Goal: Transaction & Acquisition: Purchase product/service

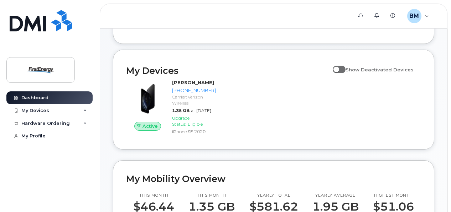
scroll to position [107, 0]
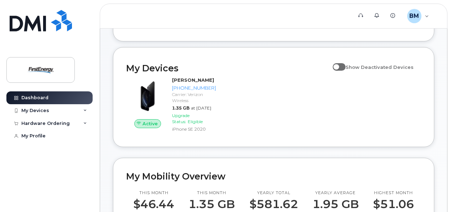
drag, startPoint x: 450, startPoint y: 90, endPoint x: 450, endPoint y: 97, distance: 6.1
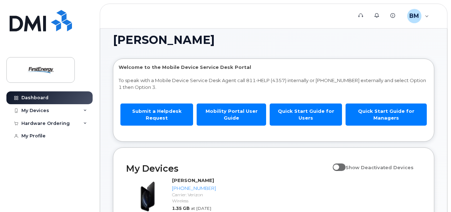
scroll to position [0, 0]
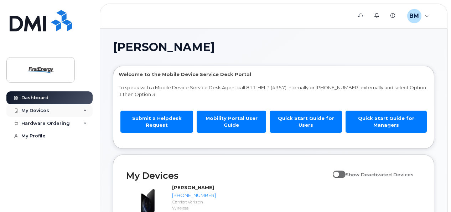
click at [87, 109] on div "My Devices" at bounding box center [49, 110] width 86 height 13
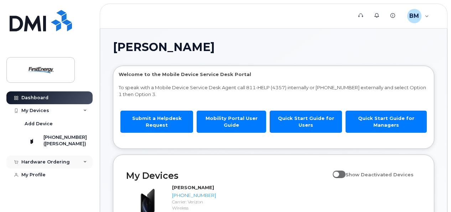
click at [85, 163] on icon at bounding box center [85, 162] width 4 height 4
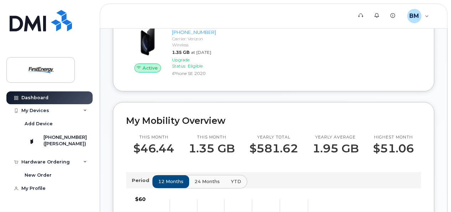
scroll to position [161, 0]
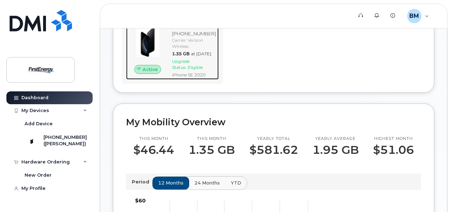
click at [192, 70] on span "Eligible" at bounding box center [195, 66] width 15 height 5
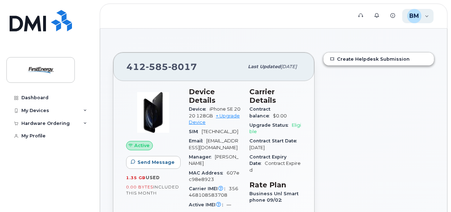
click at [427, 19] on div "BM Brumbaugh, Matthew J Employee" at bounding box center [418, 16] width 32 height 14
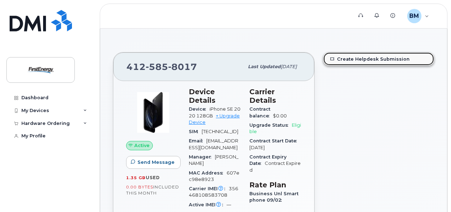
click at [378, 60] on link "Create Helpdesk Submission" at bounding box center [378, 58] width 110 height 13
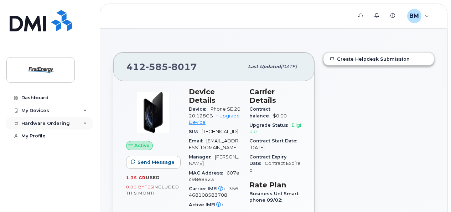
click at [83, 125] on div "Hardware Ordering" at bounding box center [49, 123] width 86 height 13
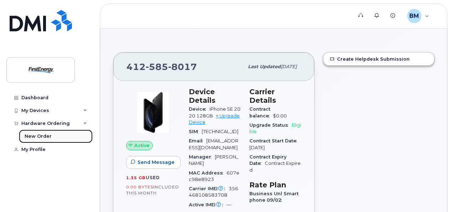
click at [45, 137] on div "New Order" at bounding box center [38, 136] width 27 height 6
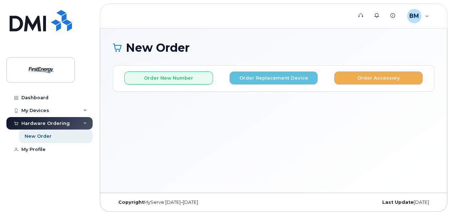
scroll to position [3, 0]
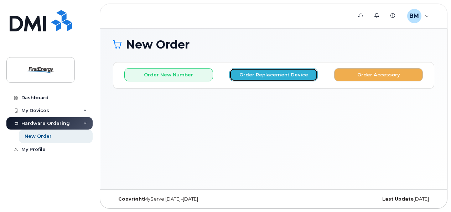
click at [287, 75] on button "Order Replacement Device" at bounding box center [273, 74] width 89 height 13
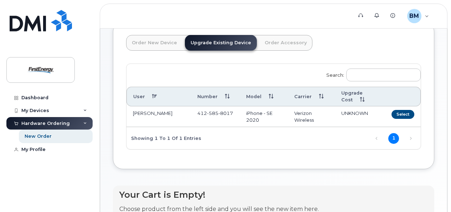
scroll to position [39, 0]
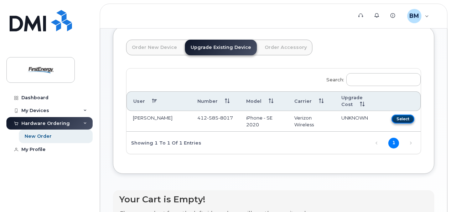
click at [399, 118] on button "Select" at bounding box center [402, 118] width 23 height 9
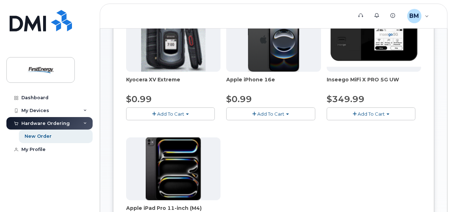
scroll to position [128, 0]
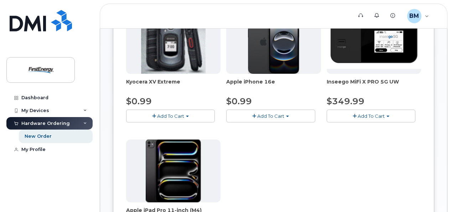
click at [253, 111] on button "Add To Cart" at bounding box center [270, 115] width 89 height 12
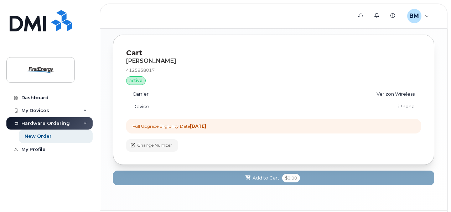
scroll to position [408, 0]
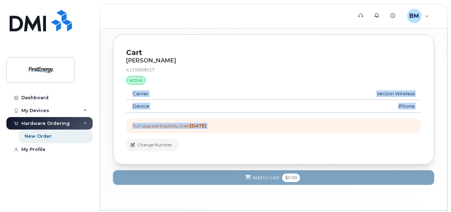
drag, startPoint x: 451, startPoint y: 140, endPoint x: 454, endPoint y: 93, distance: 47.2
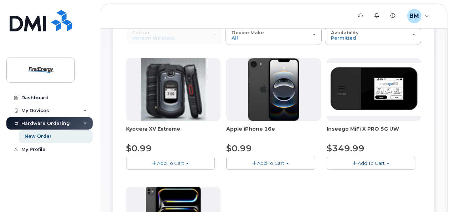
scroll to position [96, 0]
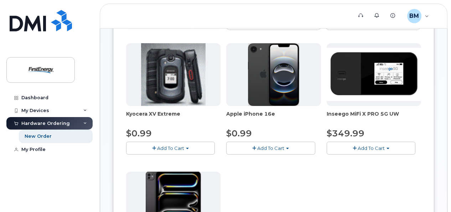
click at [255, 146] on span "button" at bounding box center [254, 148] width 4 height 5
click at [290, 148] on button "Add To Cart" at bounding box center [270, 147] width 89 height 12
click at [289, 148] on button "Add To Cart" at bounding box center [270, 147] width 89 height 12
click at [284, 95] on img at bounding box center [273, 74] width 51 height 63
click at [249, 146] on button "Add To Cart" at bounding box center [270, 147] width 89 height 12
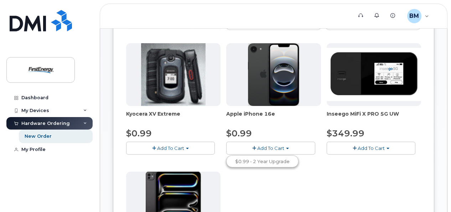
click at [249, 146] on button "Add To Cart" at bounding box center [270, 147] width 89 height 12
drag, startPoint x: 249, startPoint y: 146, endPoint x: 292, endPoint y: 157, distance: 44.1
click at [292, 157] on div "Kyocera XV Extreme $0.99 Add To Cart $0.99 - 2 Year Upgrade Apple iPhone 16e $0…" at bounding box center [273, 168] width 295 height 251
click at [261, 145] on span "Add To Cart" at bounding box center [270, 148] width 27 height 6
click at [274, 161] on link "$0.99 - 2 Year Upgrade" at bounding box center [262, 161] width 69 height 9
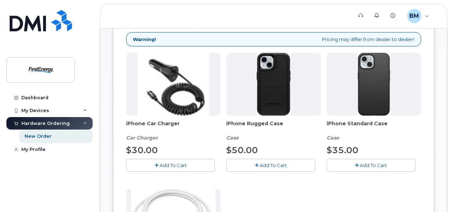
scroll to position [110, 0]
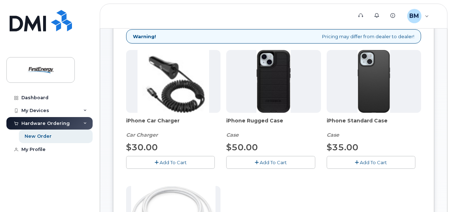
click at [260, 162] on span "Add To Cart" at bounding box center [273, 162] width 27 height 6
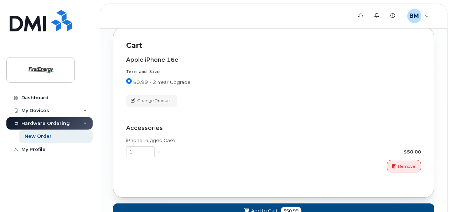
scroll to position [615, 0]
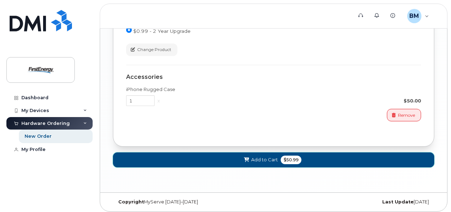
click at [290, 158] on span "$50.99" at bounding box center [291, 159] width 21 height 9
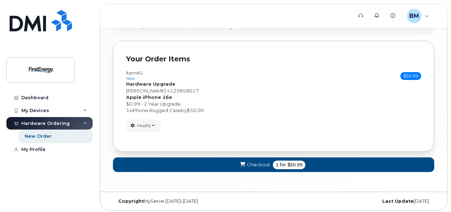
scroll to position [422, 0]
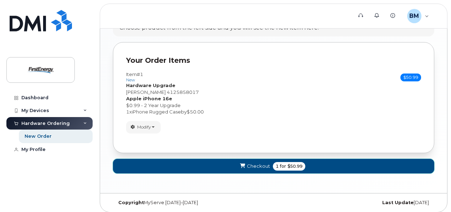
click at [293, 166] on span "$50.99" at bounding box center [294, 166] width 15 height 6
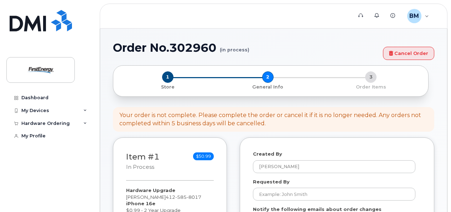
select select
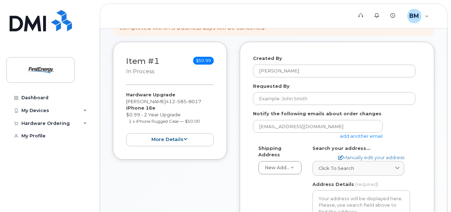
scroll to position [94, 0]
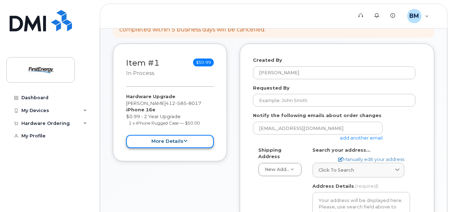
click at [187, 145] on button "more details" at bounding box center [170, 141] width 88 height 13
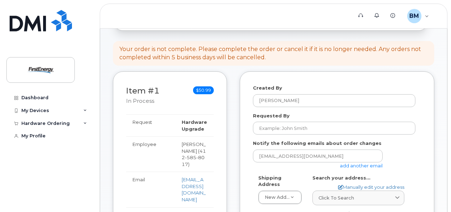
scroll to position [61, 0]
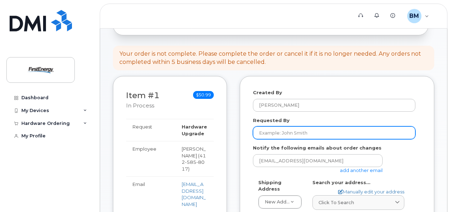
click at [310, 135] on input "Requested By" at bounding box center [334, 132] width 162 height 13
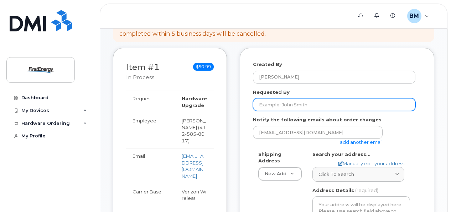
scroll to position [91, 0]
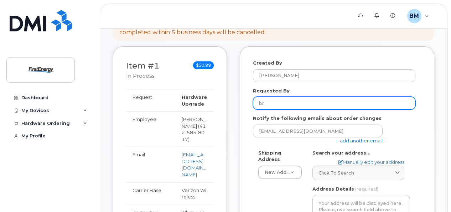
type input "b"
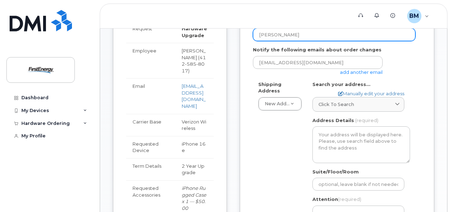
scroll to position [160, 0]
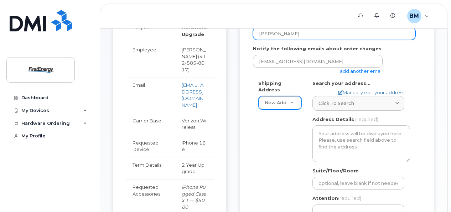
type input "Brumbaugh, Matthew J"
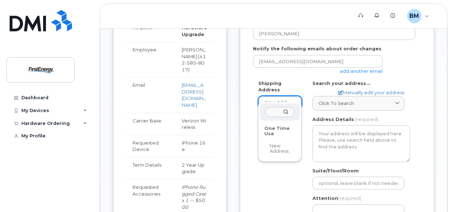
click at [277, 129] on div "One Time Use" at bounding box center [280, 131] width 36 height 17
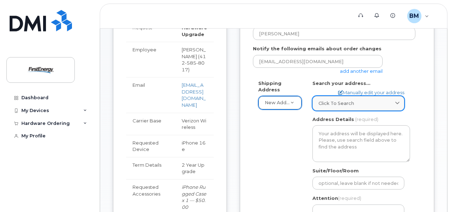
click at [395, 104] on span at bounding box center [397, 103] width 7 height 7
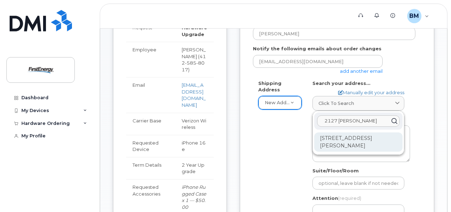
type input "2127 kenneth av"
click at [360, 138] on div "2127 Kenneth Ave New Kensington PA 15068-2144" at bounding box center [358, 141] width 88 height 19
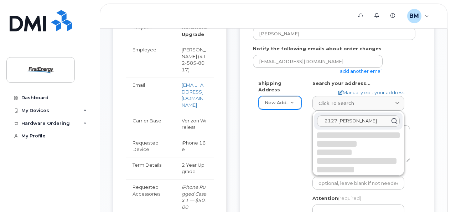
select select
type textarea "2127 Kenneth Ave NEW KENSINGTON PA 15068-2144 UNITED STATES"
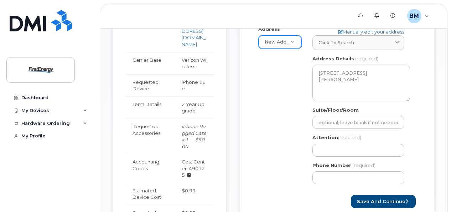
scroll to position [222, 0]
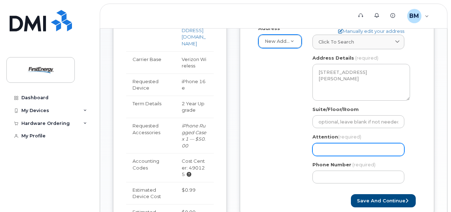
click at [355, 146] on input "Attention (required)" at bounding box center [358, 149] width 92 height 13
select select
type input "C"
select select
type input "Cr"
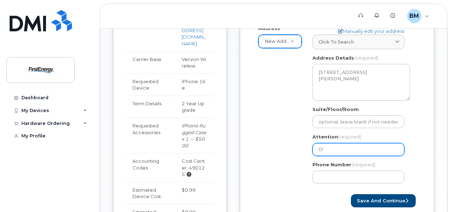
select select
type input "Cro"
select select
type input "Crow"
select select
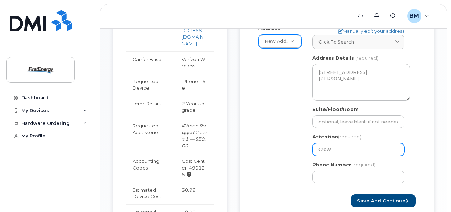
type input "Crowd"
select select
type input "Crowde"
select select
type input "Crowder"
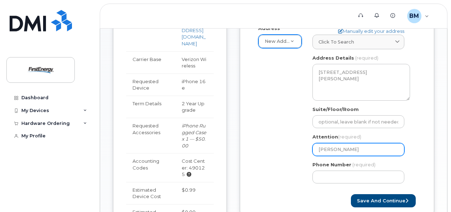
select select
type input "Crowder,"
select select
type input "Crowder, C"
select select
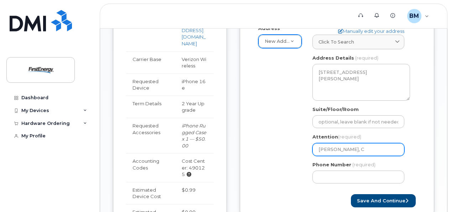
type input "Crowder, Ch"
select select
type input "Crowder, Cha"
select select
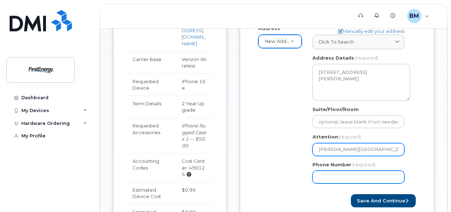
type input "Crowder, Chad"
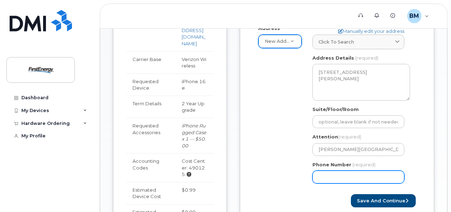
click at [351, 173] on input "Phone Number" at bounding box center [358, 176] width 92 height 13
type input "412585801"
select select
click at [368, 179] on input "4125858017" at bounding box center [358, 176] width 92 height 13
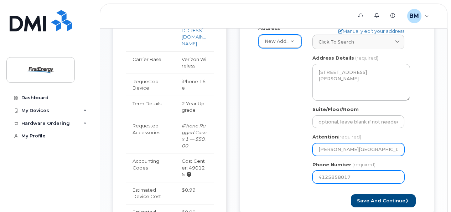
type input "4125858017"
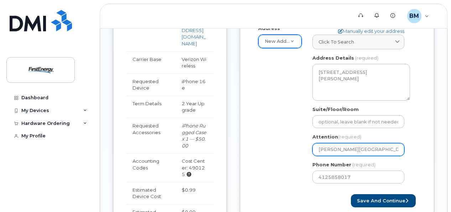
click at [373, 147] on input "Crowder, Chad" at bounding box center [358, 149] width 92 height 13
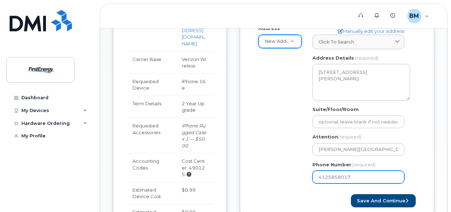
click at [326, 175] on input "4125858017" at bounding box center [358, 176] width 92 height 13
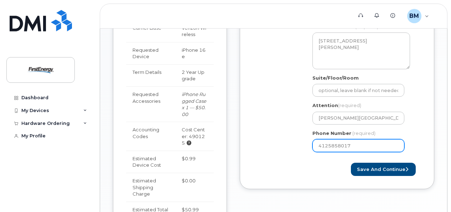
scroll to position [282, 0]
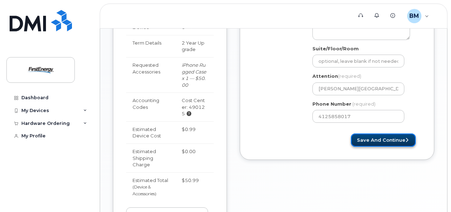
click at [404, 137] on button "Save and Continue" at bounding box center [383, 139] width 65 height 13
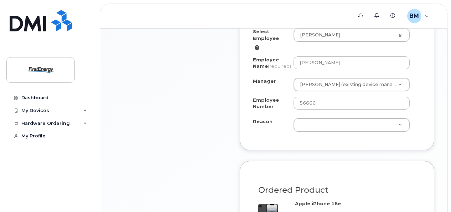
scroll to position [441, 0]
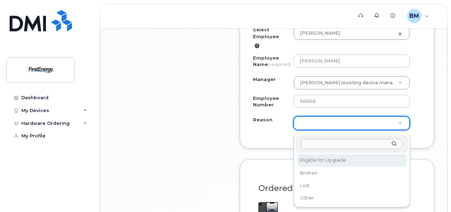
select select "eligible_for_upgrade"
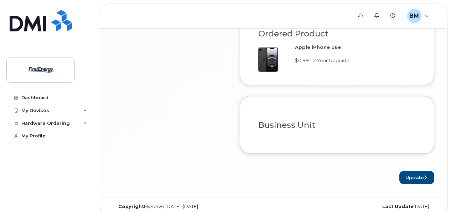
scroll to position [606, 0]
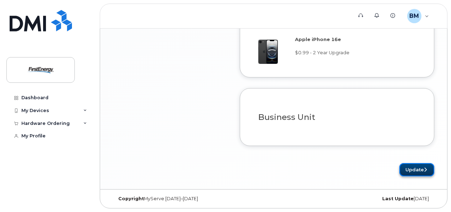
click at [423, 166] on button "Update" at bounding box center [416, 169] width 35 height 13
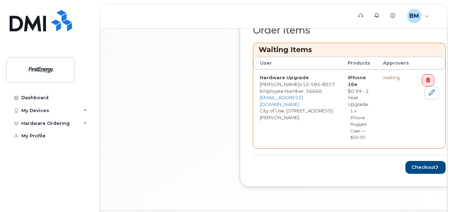
scroll to position [322, 0]
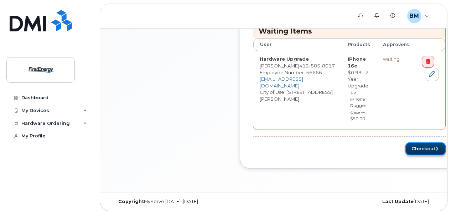
click at [432, 145] on button "Checkout" at bounding box center [425, 148] width 40 height 13
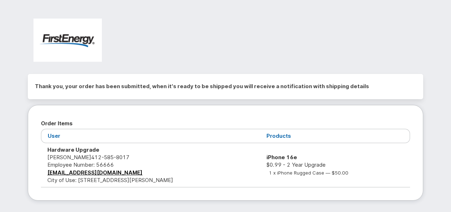
drag, startPoint x: 0, startPoint y: 0, endPoint x: 400, endPoint y: 118, distance: 416.8
click at [400, 118] on div "Thank you, your order has been submitted, when it's ready to be shipped you wil…" at bounding box center [225, 125] width 417 height 225
drag, startPoint x: 400, startPoint y: 118, endPoint x: 357, endPoint y: 48, distance: 82.0
click at [357, 48] on div at bounding box center [225, 43] width 406 height 60
drag, startPoint x: 450, startPoint y: 97, endPoint x: 453, endPoint y: 123, distance: 26.5
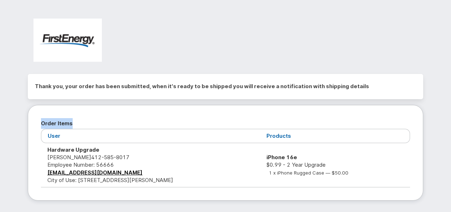
click at [451, 123] on html "Thank you, your order has been submitted, when it's ready to be shipped you wil…" at bounding box center [225, 135] width 451 height 270
drag, startPoint x: 453, startPoint y: 123, endPoint x: 430, endPoint y: 137, distance: 26.8
click at [430, 137] on div "Thank you, your order has been submitted, when it's ready to be shipped you wil…" at bounding box center [225, 125] width 417 height 225
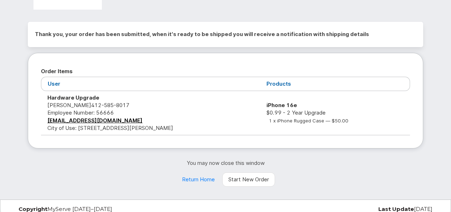
scroll to position [58, 0]
